Goal: Communication & Community: Answer question/provide support

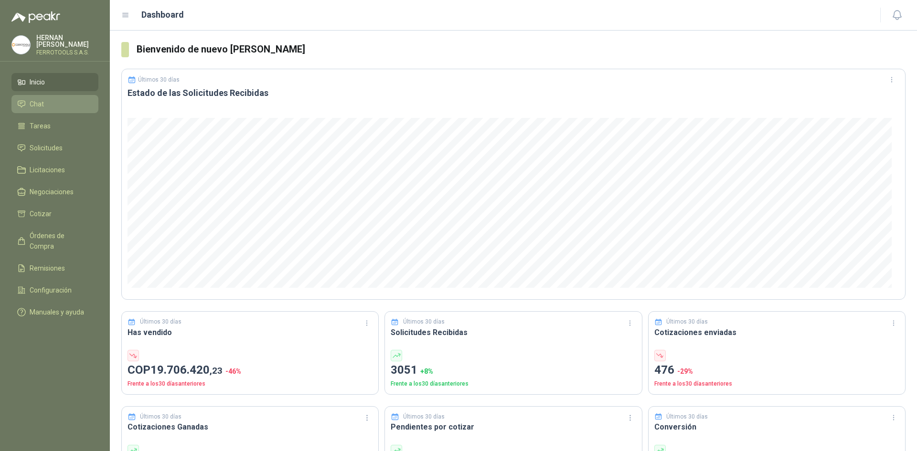
click at [75, 106] on li "Chat" at bounding box center [54, 104] width 75 height 11
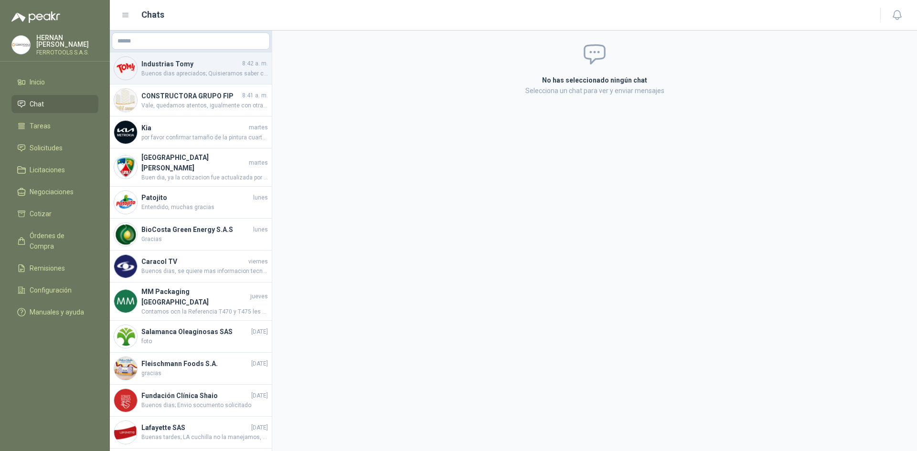
click at [199, 69] on span "Buenos dias apreciados; Quisieramos saber como nos fue con la cotizaciones pres…" at bounding box center [204, 73] width 127 height 9
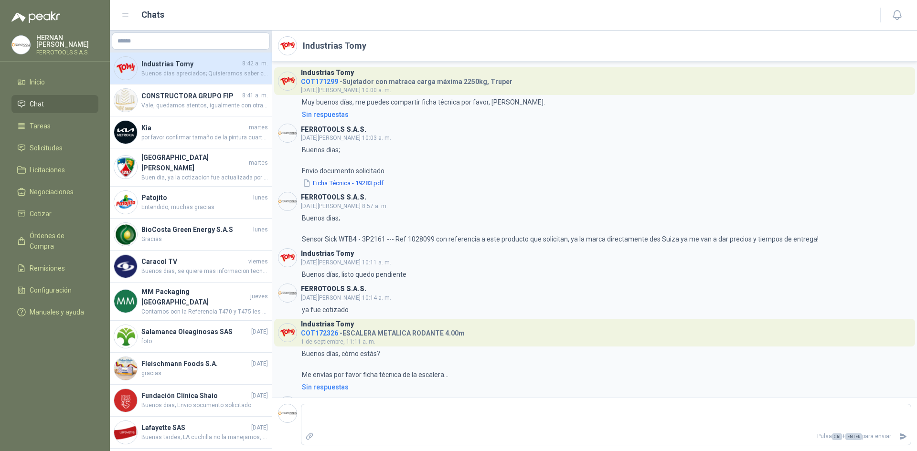
scroll to position [1070, 0]
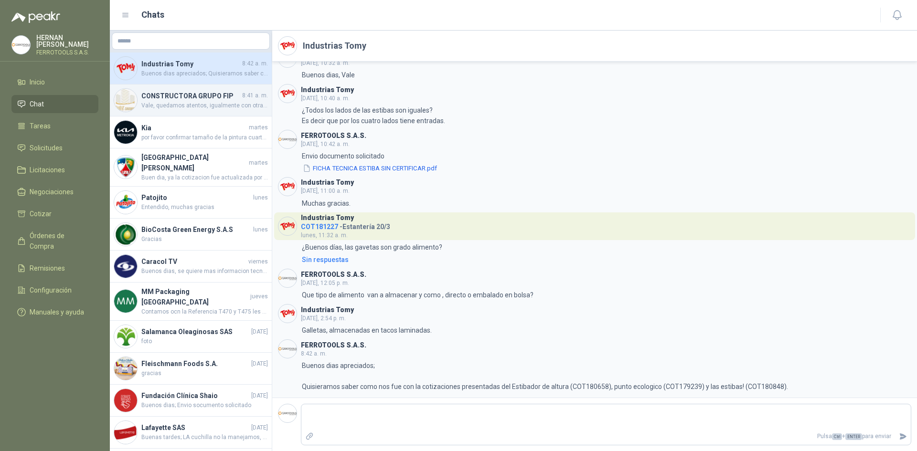
click at [191, 109] on span "Vale, quedamos atentos, igualmente con otras solicitudes que realizamos a la ma…" at bounding box center [204, 105] width 127 height 9
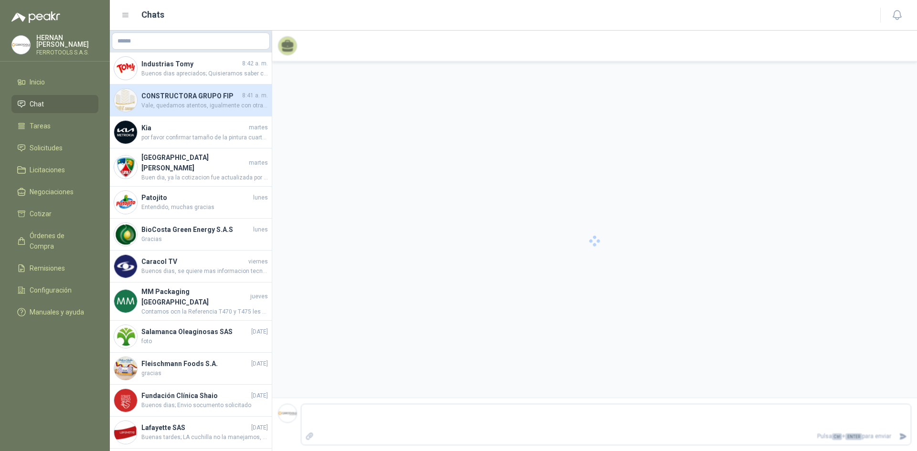
scroll to position [29, 0]
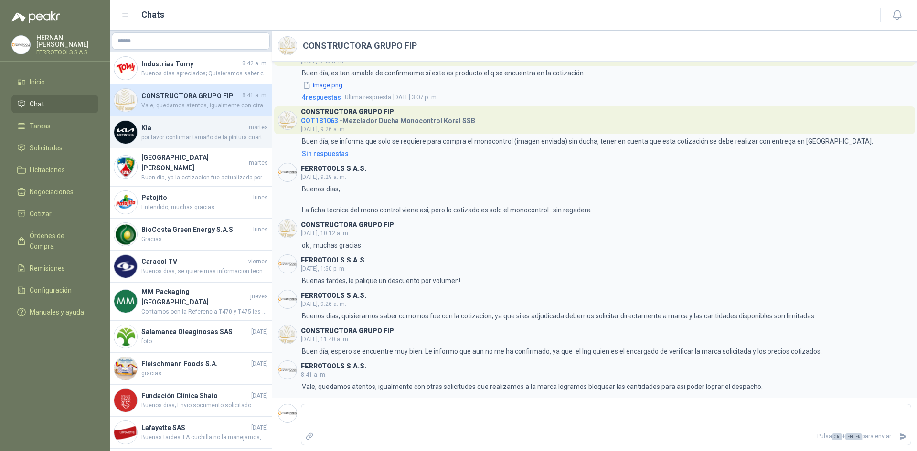
click at [189, 136] on span "por favor confirmar tamaño de la pintura cuartos o galon" at bounding box center [204, 137] width 127 height 9
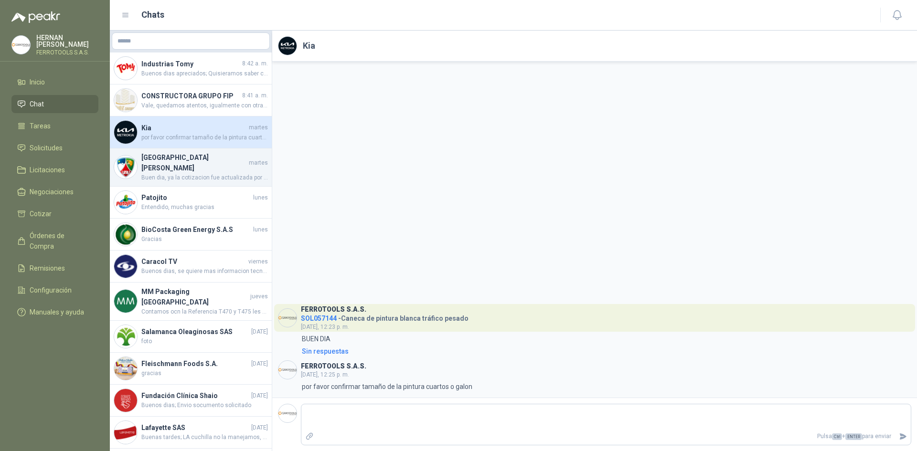
click at [195, 164] on h4 "[GEOGRAPHIC_DATA][PERSON_NAME]" at bounding box center [194, 162] width 106 height 21
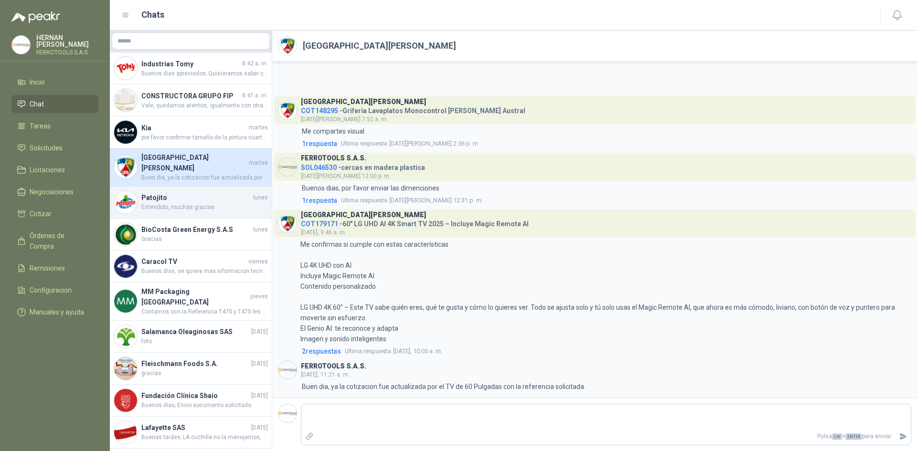
click at [199, 195] on h4 "Patojito" at bounding box center [196, 197] width 110 height 11
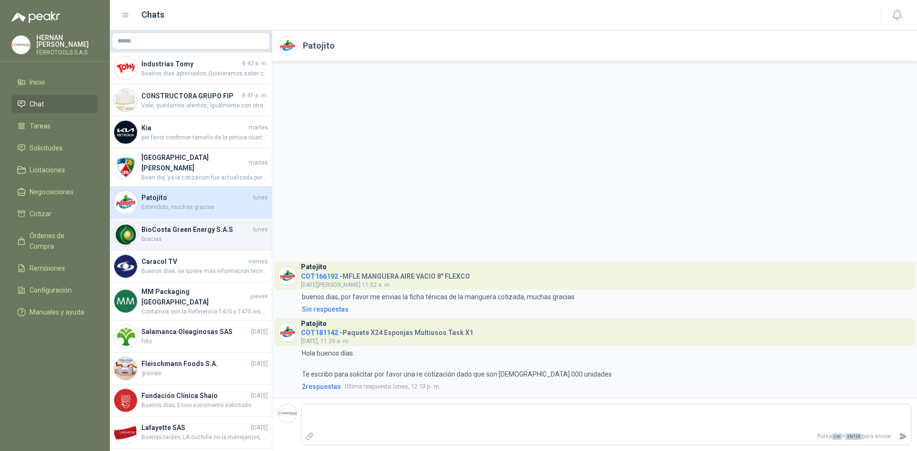
click at [193, 235] on span "Gracias" at bounding box center [204, 239] width 127 height 9
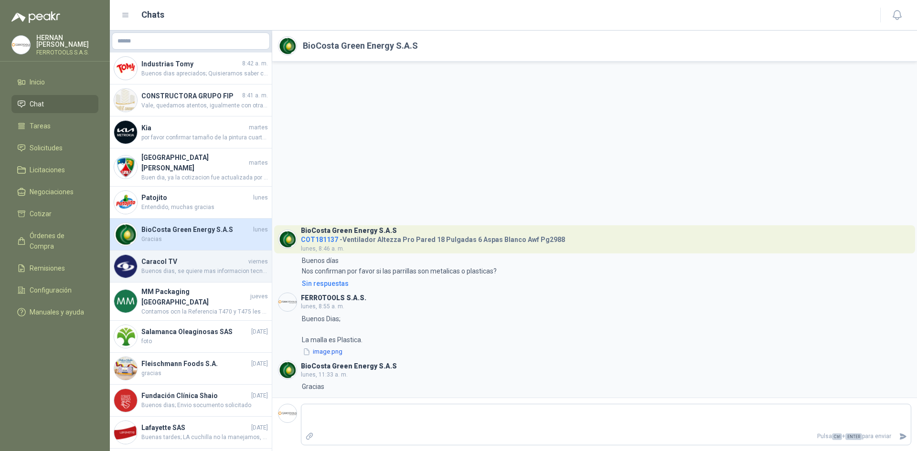
click at [228, 275] on div "Caracol TV [DATE] Buenos dias, se quiere mas informacion tecnica (capacidad, ca…" at bounding box center [191, 267] width 162 height 32
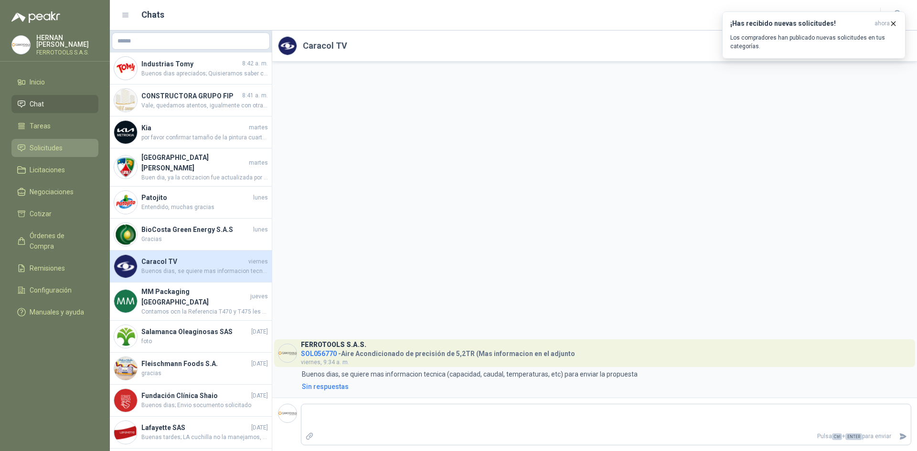
click at [88, 139] on link "Solicitudes" at bounding box center [54, 148] width 87 height 18
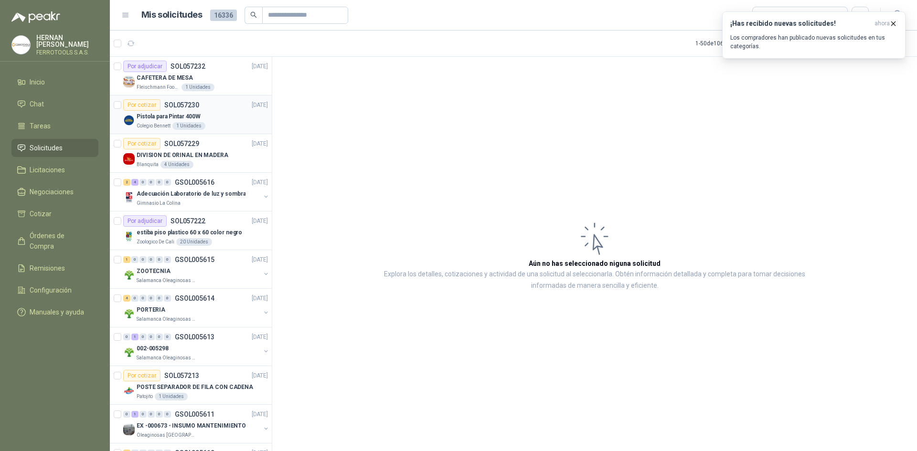
click at [226, 120] on div "Pistola para Pintar 400W" at bounding box center [202, 116] width 131 height 11
